Goal: Task Accomplishment & Management: Complete application form

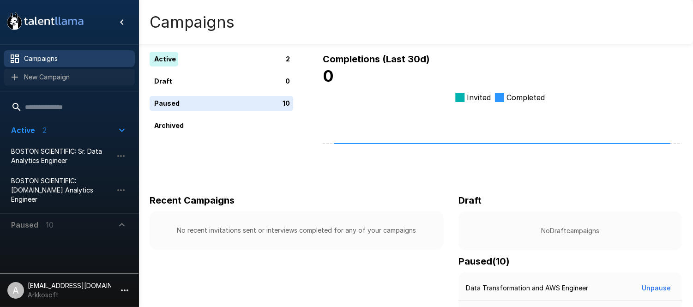
click at [43, 78] on span "New Campaign" at bounding box center [75, 76] width 103 height 9
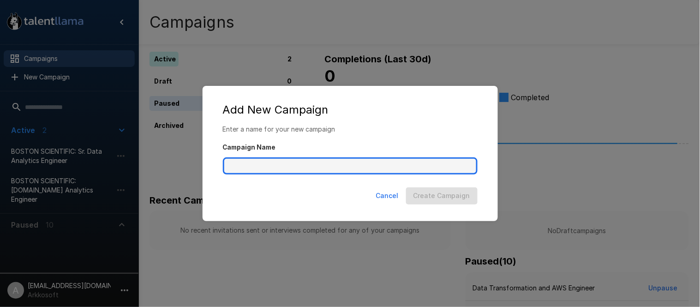
click at [255, 164] on input "Campaign Name" at bounding box center [350, 166] width 255 height 18
type input "*******"
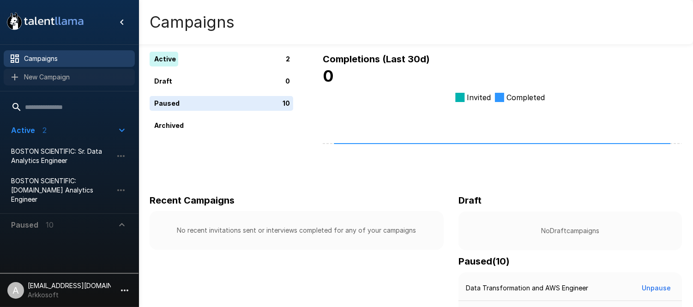
click at [33, 79] on span "New Campaign" at bounding box center [75, 76] width 103 height 9
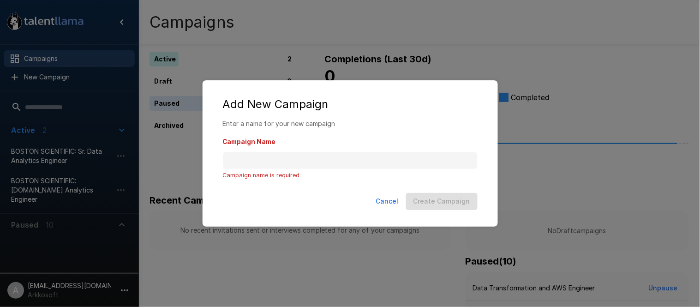
click at [263, 170] on p "Campaign name is required" at bounding box center [350, 175] width 255 height 10
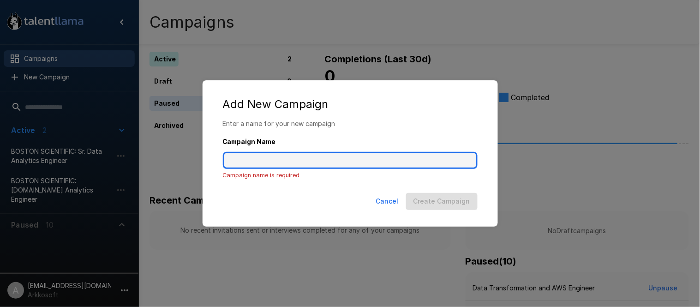
click at [268, 163] on input "Campaign Name" at bounding box center [350, 161] width 255 height 18
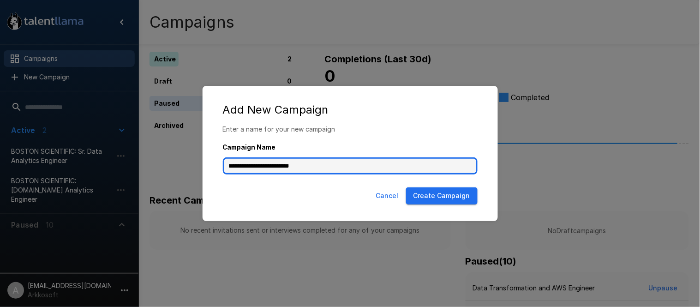
type input "**********"
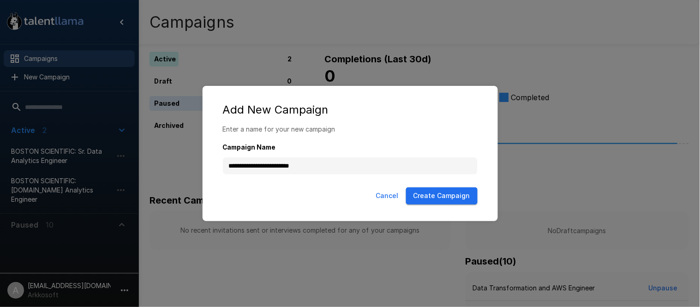
click at [426, 194] on button "Create Campaign" at bounding box center [442, 195] width 72 height 17
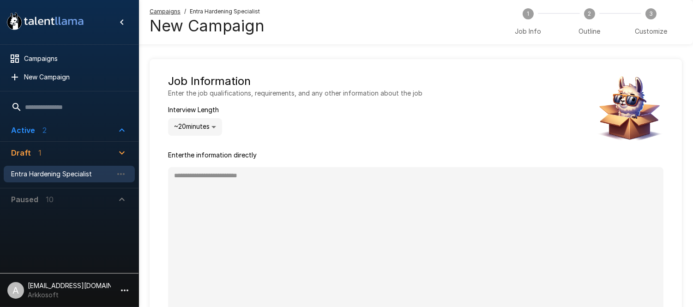
click at [232, 163] on div "Enter the information directly * Generate Interview" at bounding box center [415, 244] width 495 height 188
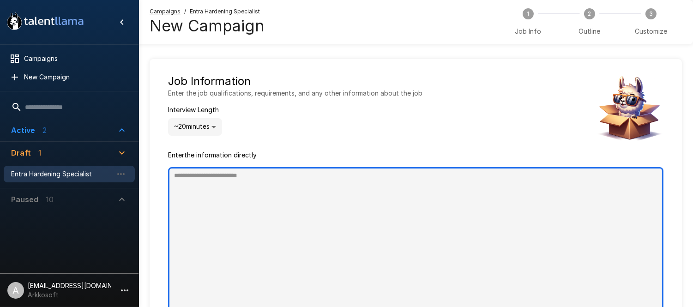
type textarea "*"
click at [237, 190] on textarea at bounding box center [415, 240] width 495 height 147
paste textarea "**********"
type textarea "**********"
type textarea "*"
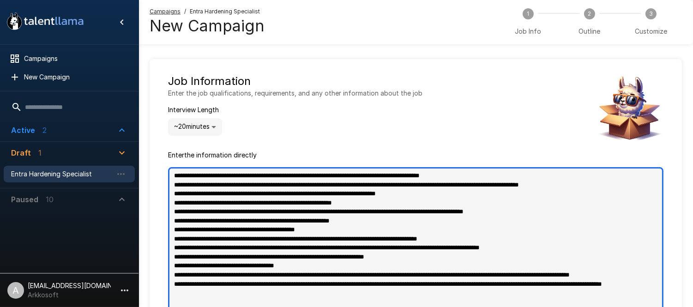
type textarea "**********"
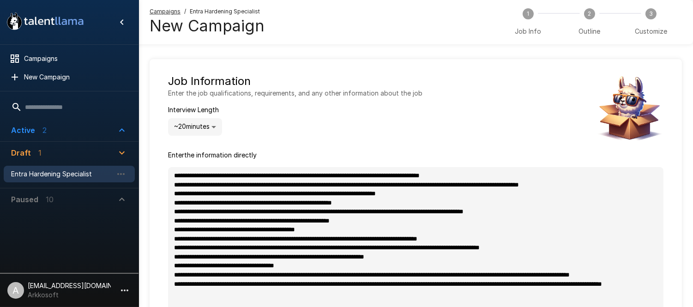
type textarea "*"
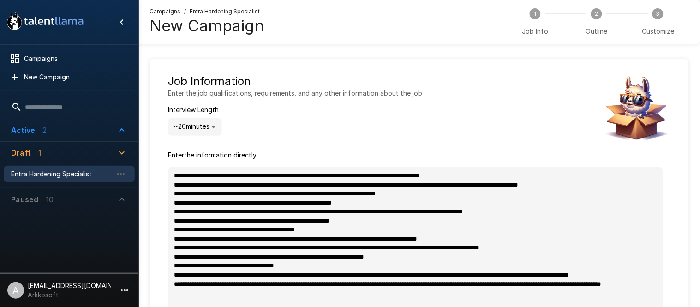
click at [203, 130] on body ".st0{fill:#FFFFFF;} .st1{fill:#76a4ed;} Campaigns New Campaign Active 2 [GEOGRA…" at bounding box center [350, 153] width 700 height 307
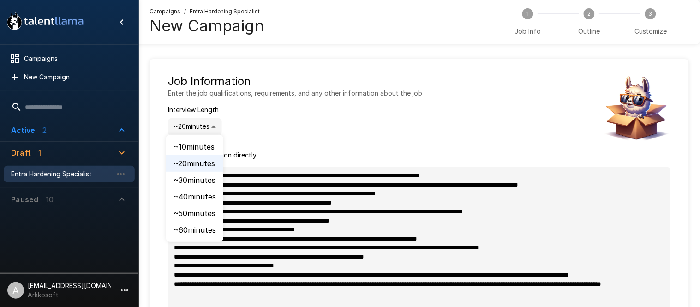
click at [190, 182] on li "~ 30 minutes" at bounding box center [194, 180] width 57 height 17
type input "**"
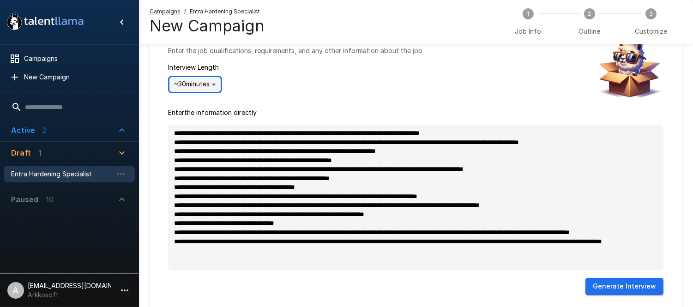
scroll to position [119, 0]
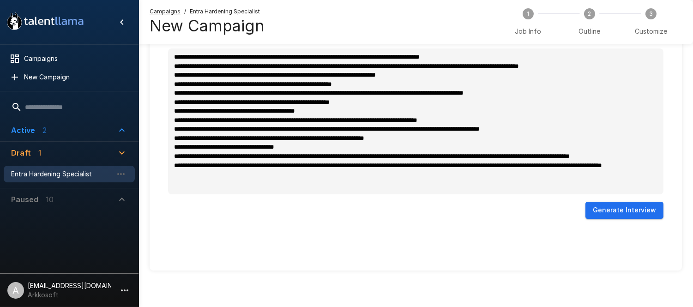
type textarea "*"
click at [612, 214] on button "Generate Interview" at bounding box center [624, 210] width 78 height 17
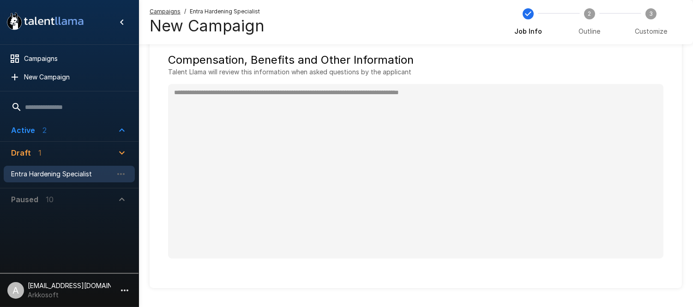
type textarea "*"
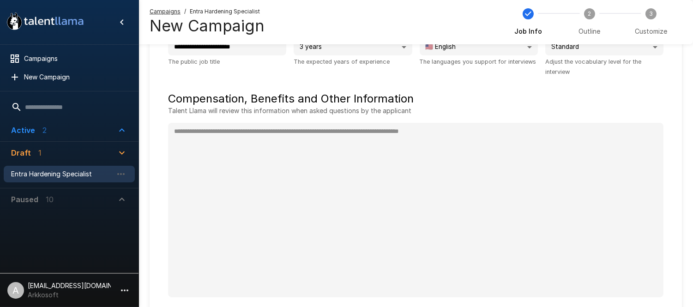
scroll to position [0, 0]
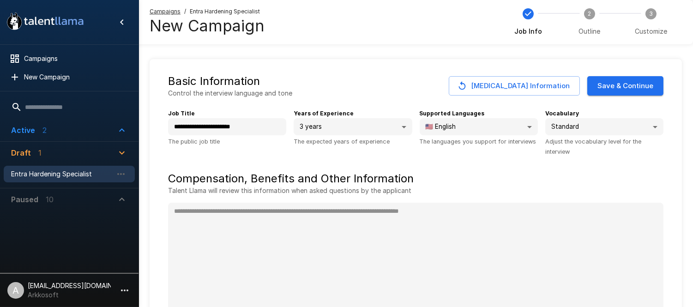
click at [628, 84] on button "Save & Continue" at bounding box center [625, 85] width 76 height 19
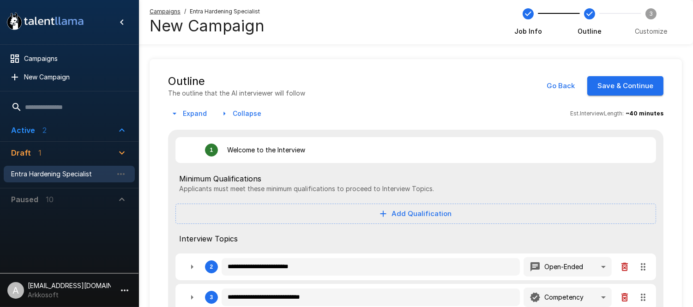
click at [556, 89] on button "Go Back" at bounding box center [560, 85] width 38 height 19
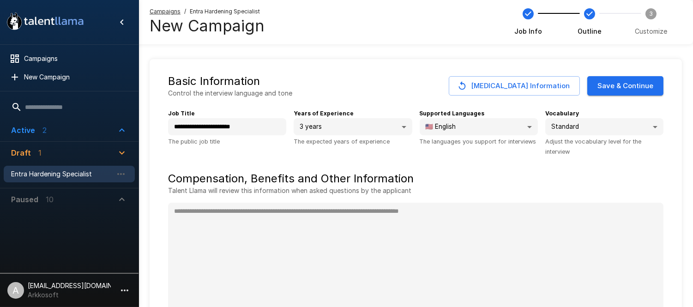
type textarea "*"
click at [603, 81] on button "Save & Continue" at bounding box center [625, 85] width 76 height 19
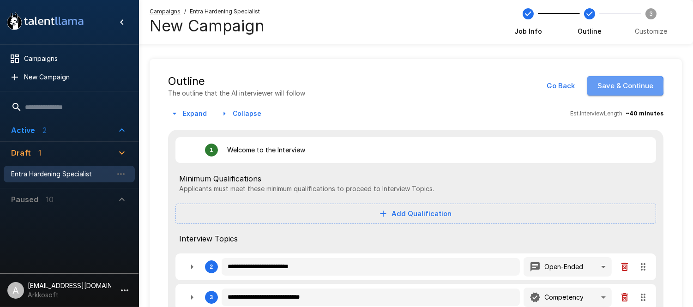
click at [610, 86] on button "Save & Continue" at bounding box center [625, 85] width 76 height 19
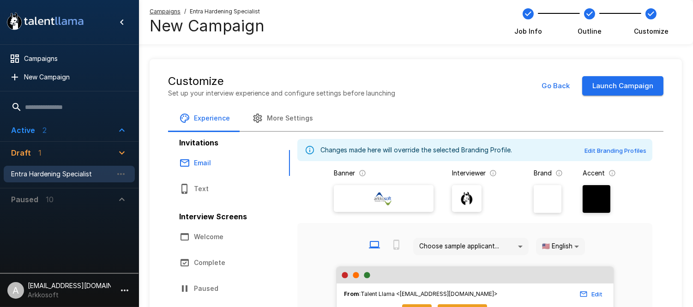
click at [628, 88] on button "Launch Campaign" at bounding box center [622, 85] width 81 height 19
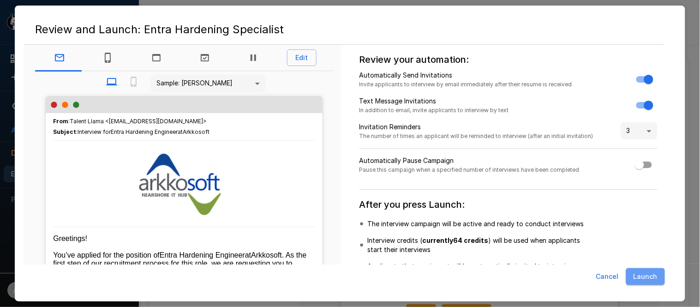
click at [635, 278] on button "Launch" at bounding box center [645, 276] width 39 height 17
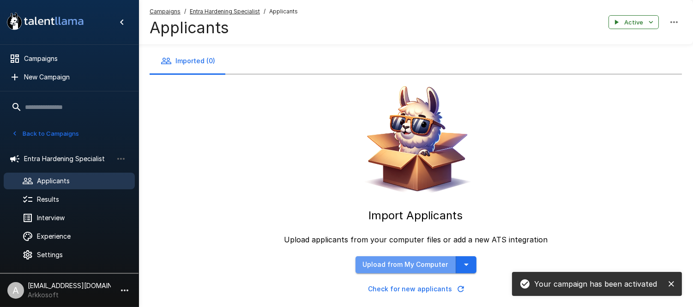
click at [414, 261] on button "Upload from My Computer" at bounding box center [405, 264] width 101 height 17
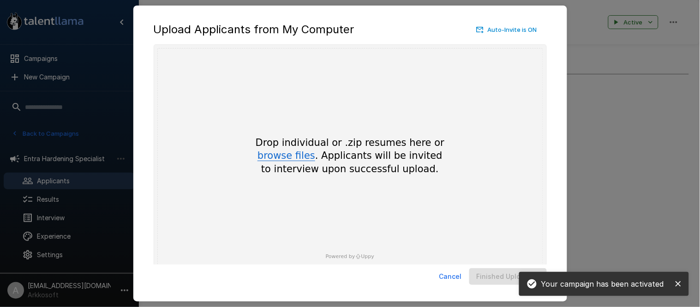
click at [286, 160] on button "browse files" at bounding box center [286, 156] width 58 height 10
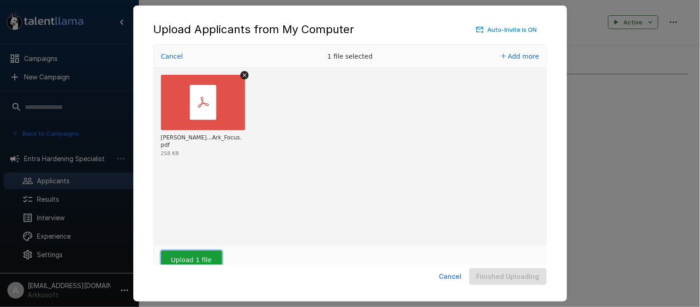
click at [201, 259] on button "Upload 1 file" at bounding box center [191, 260] width 61 height 18
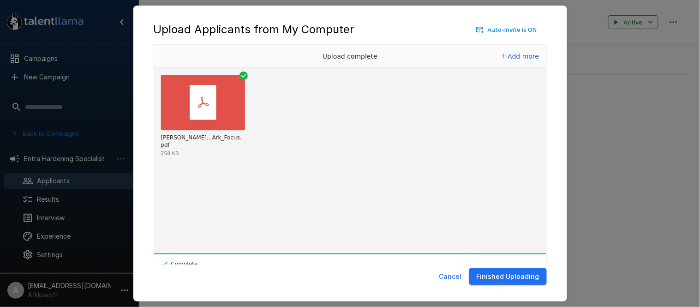
scroll to position [19, 0]
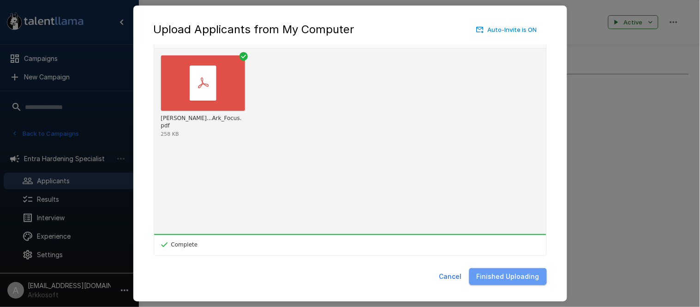
click at [531, 279] on button "Finished Uploading" at bounding box center [508, 276] width 78 height 17
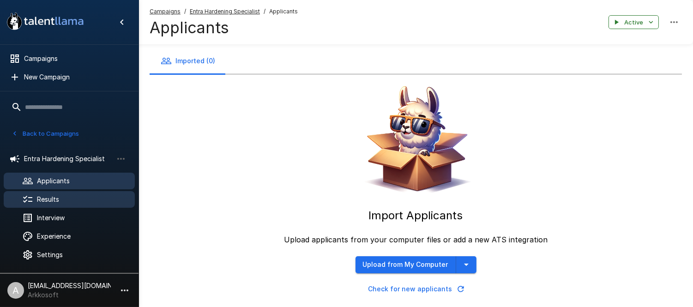
click at [61, 197] on span "Results" at bounding box center [82, 199] width 90 height 9
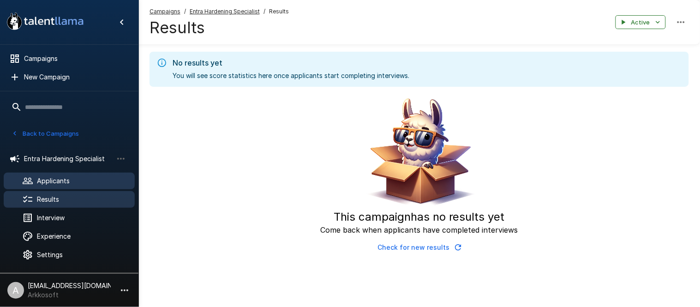
click at [60, 180] on span "Applicants" at bounding box center [82, 180] width 90 height 9
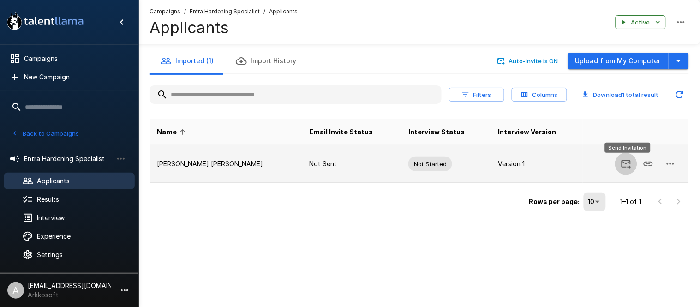
click at [629, 161] on icon "Send Invitation" at bounding box center [627, 164] width 10 height 9
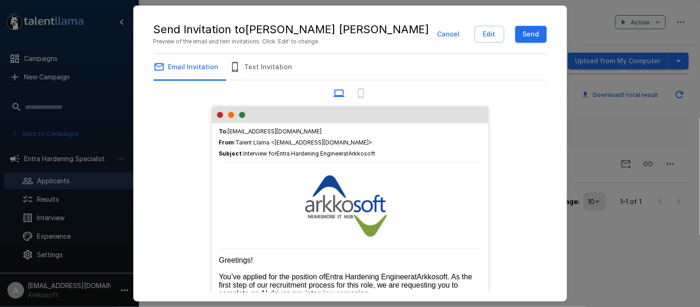
click at [529, 32] on button "Send" at bounding box center [530, 34] width 31 height 17
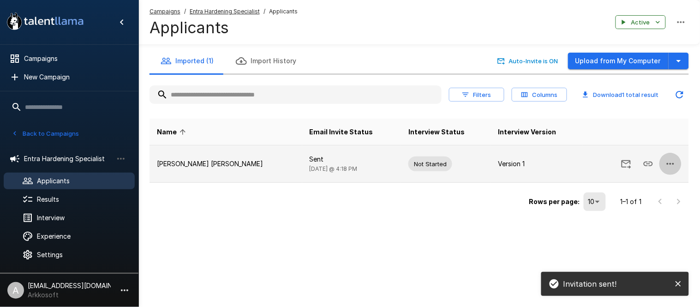
click at [678, 162] on button "button" at bounding box center [670, 164] width 22 height 22
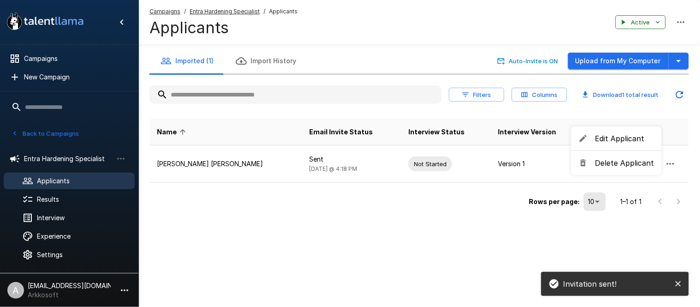
click at [626, 139] on span "Edit Applicant" at bounding box center [624, 138] width 59 height 11
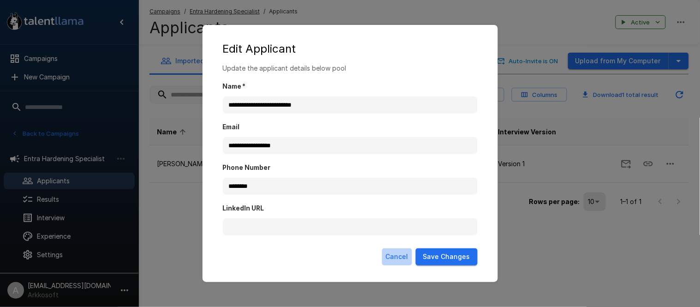
click at [402, 254] on button "Cancel" at bounding box center [397, 256] width 30 height 17
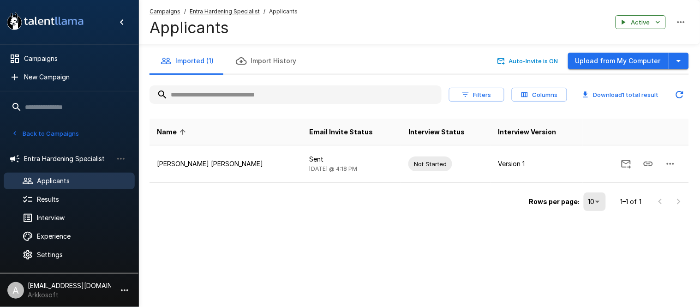
click at [568, 263] on div ".st0{fill:#FFFFFF;} .st1{fill:#76a4ed;} Campaigns New Campaign Active 3 [GEOGRA…" at bounding box center [350, 153] width 700 height 307
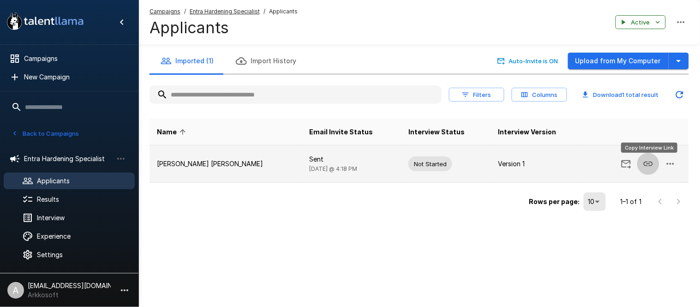
click at [649, 167] on icon "Copy Interview Link" at bounding box center [648, 163] width 11 height 11
